Goal: Task Accomplishment & Management: Manage account settings

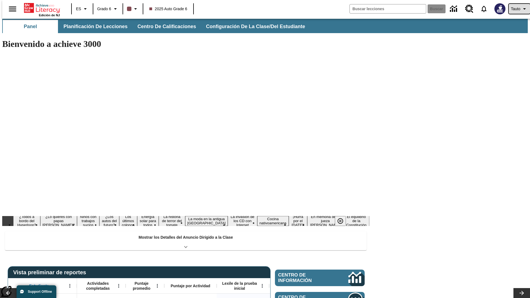
click at [516, 9] on span "Tauto" at bounding box center [515, 9] width 9 height 6
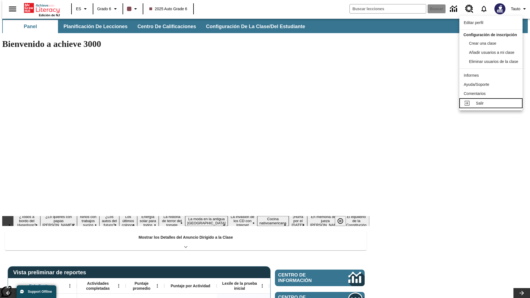
click at [492, 106] on div "Salir" at bounding box center [497, 103] width 42 height 6
